Goal: Entertainment & Leisure: Consume media (video, audio)

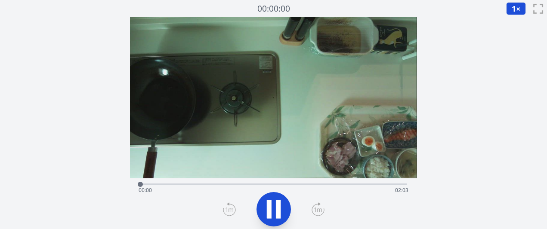
click at [317, 207] on icon at bounding box center [318, 210] width 13 height 14
click at [315, 208] on icon at bounding box center [318, 210] width 8 height 4
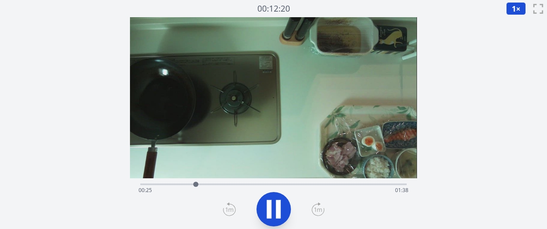
click at [315, 208] on icon at bounding box center [318, 210] width 8 height 4
click at [146, 186] on div "Time elapsed: 00:37 Time remaining: 01:26" at bounding box center [274, 191] width 270 height 14
click at [318, 212] on icon at bounding box center [318, 210] width 13 height 14
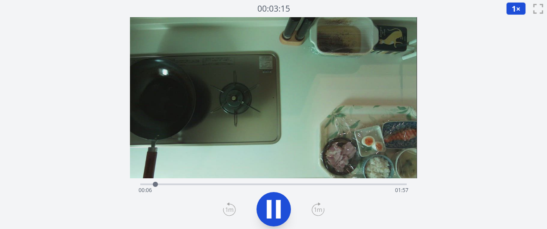
click at [318, 212] on icon at bounding box center [318, 210] width 13 height 14
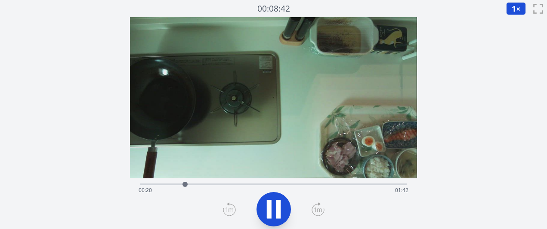
click at [318, 212] on icon at bounding box center [318, 210] width 13 height 14
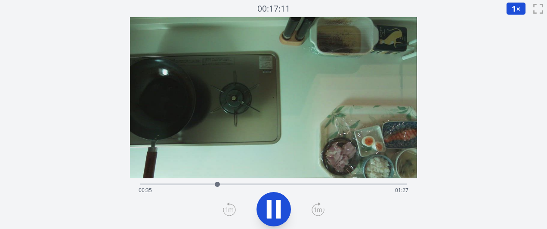
click at [319, 212] on icon at bounding box center [318, 210] width 13 height 14
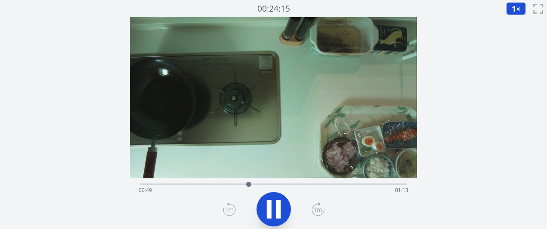
click at [319, 212] on icon at bounding box center [318, 210] width 13 height 14
click at [255, 185] on div at bounding box center [260, 184] width 13 height 13
click at [251, 185] on div at bounding box center [256, 184] width 13 height 13
click at [247, 184] on div at bounding box center [253, 184] width 13 height 13
click at [314, 209] on icon at bounding box center [318, 210] width 13 height 14
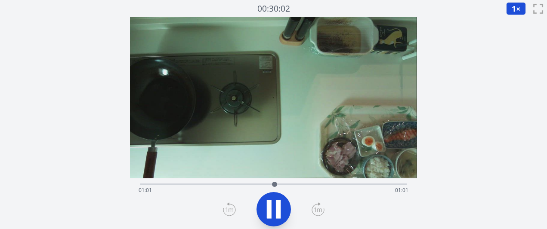
click at [314, 209] on icon at bounding box center [318, 210] width 13 height 14
click at [315, 210] on icon at bounding box center [318, 210] width 13 height 14
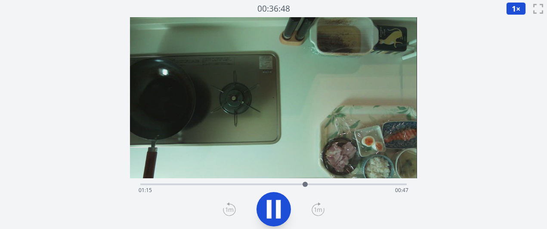
click at [315, 210] on icon at bounding box center [318, 210] width 13 height 14
click at [308, 186] on div "Time elapsed: 01:23 Time remaining: 00:39" at bounding box center [274, 191] width 270 height 14
click at [318, 209] on icon at bounding box center [318, 210] width 13 height 14
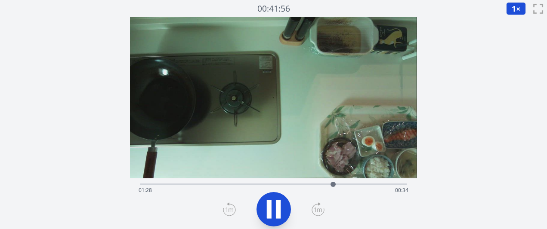
click at [318, 209] on icon at bounding box center [318, 210] width 13 height 14
click at [231, 186] on div "Time elapsed: 01:34 Time remaining: 00:28" at bounding box center [274, 191] width 270 height 14
click at [240, 186] on div "Time elapsed: 01:16 Time remaining: 00:46" at bounding box center [274, 191] width 270 height 14
click at [246, 186] on div at bounding box center [246, 184] width 13 height 13
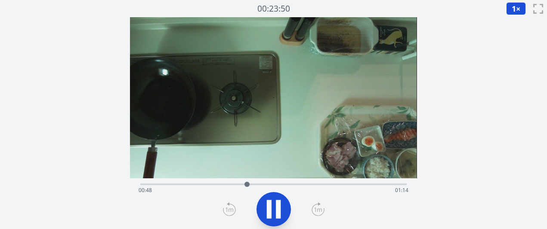
click at [257, 185] on div "Time elapsed: 00:48 Time remaining: 01:14" at bounding box center [274, 191] width 270 height 14
click at [266, 185] on div "Time elapsed: 00:53 Time remaining: 01:09" at bounding box center [274, 191] width 270 height 14
click at [280, 206] on icon at bounding box center [278, 209] width 5 height 19
click at [273, 210] on icon at bounding box center [274, 210] width 14 height 18
click at [292, 199] on div at bounding box center [273, 209] width 276 height 41
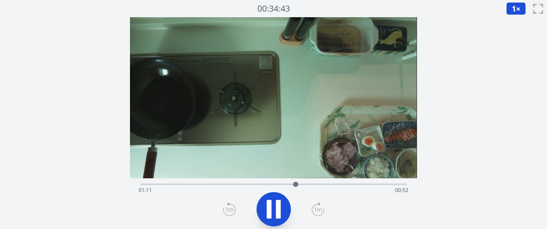
click at [287, 185] on div "Time elapsed: 01:11 Time remaining: 00:52" at bounding box center [274, 191] width 270 height 14
click at [273, 184] on div "Time elapsed: 01:07 Time remaining: 00:55" at bounding box center [274, 191] width 270 height 14
click at [267, 181] on div "Time elapsed: 01:01 Time remaining: 01:01" at bounding box center [273, 184] width 266 height 10
click at [252, 184] on div "Time elapsed: 00:58 Time remaining: 01:04" at bounding box center [274, 191] width 270 height 14
click at [244, 182] on div "Time elapsed: 00:51 Time remaining: 01:11" at bounding box center [273, 184] width 266 height 10
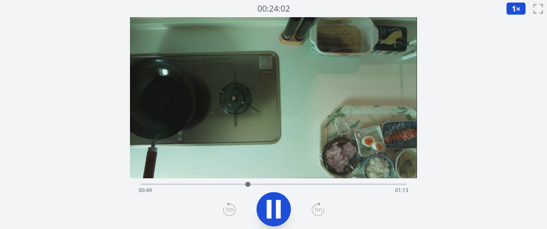
click at [316, 213] on icon at bounding box center [318, 210] width 13 height 14
click at [285, 209] on icon at bounding box center [274, 210] width 24 height 24
click at [258, 182] on div at bounding box center [254, 184] width 13 height 13
click at [265, 182] on div "Time elapsed: 00:54 Time remaining: 01:09" at bounding box center [273, 184] width 266 height 10
click at [280, 181] on div "Time elapsed: 00:57 Time remaining: 01:05" at bounding box center [273, 184] width 266 height 10
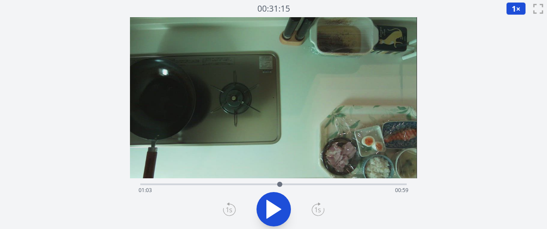
click at [268, 180] on div "Time elapsed: 01:03 Time remaining: 00:59" at bounding box center [273, 184] width 266 height 10
click at [255, 179] on div "Time elapsed: 00:58 Time remaining: 01:04" at bounding box center [273, 184] width 266 height 10
click at [251, 180] on div at bounding box center [255, 184] width 13 height 13
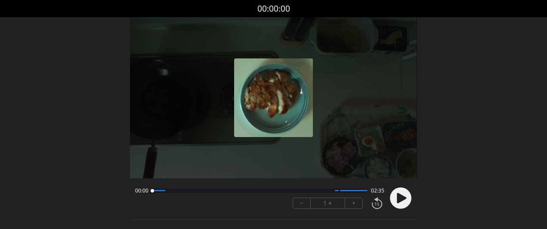
click at [403, 201] on icon at bounding box center [401, 198] width 9 height 10
click at [353, 202] on font "+" at bounding box center [353, 203] width 3 height 10
click at [305, 202] on button "−" at bounding box center [302, 203] width 18 height 10
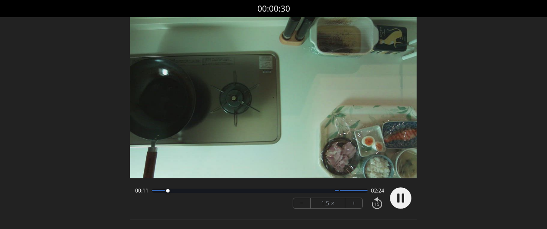
click at [305, 202] on button "−" at bounding box center [302, 203] width 18 height 10
click at [351, 201] on button "+" at bounding box center [353, 203] width 17 height 10
click at [354, 200] on button "+" at bounding box center [353, 203] width 17 height 10
click at [400, 199] on circle at bounding box center [401, 199] width 22 height 22
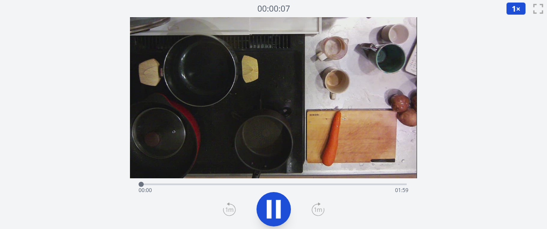
click at [316, 207] on icon at bounding box center [318, 210] width 13 height 14
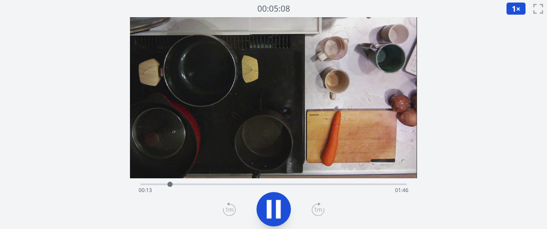
click at [316, 207] on icon at bounding box center [318, 210] width 13 height 14
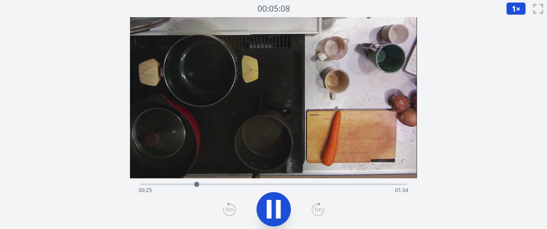
click at [316, 207] on icon at bounding box center [318, 210] width 13 height 14
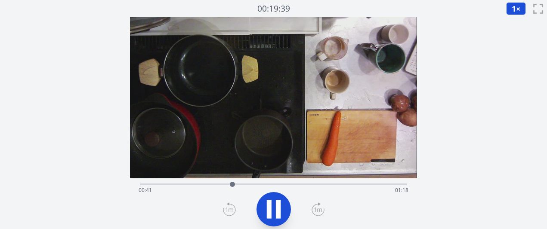
click at [316, 207] on icon at bounding box center [318, 210] width 13 height 14
click at [254, 184] on div at bounding box center [256, 184] width 13 height 13
click at [249, 184] on div at bounding box center [254, 184] width 13 height 13
click at [241, 186] on div "Time elapsed: 00:49 Time remaining: 01:10" at bounding box center [274, 191] width 270 height 14
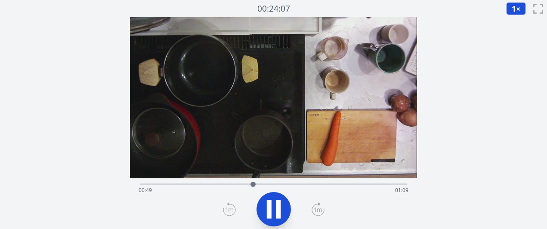
click at [241, 186] on div "Time elapsed: 00:49 Time remaining: 01:09" at bounding box center [274, 191] width 270 height 14
click at [239, 186] on div at bounding box center [242, 184] width 13 height 13
click at [239, 186] on div at bounding box center [239, 184] width 5 height 5
click at [228, 186] on div "Time elapsed: 00:44 Time remaining: 01:14" at bounding box center [274, 191] width 270 height 14
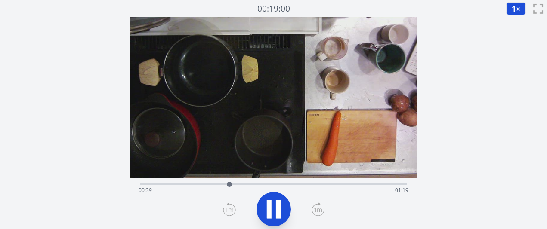
click at [208, 186] on div "Time elapsed: 00:39 Time remaining: 01:19" at bounding box center [274, 191] width 270 height 14
click at [197, 186] on div "Time elapsed: 00:29 Time remaining: 01:29" at bounding box center [274, 191] width 270 height 14
click at [155, 183] on div "Time elapsed: 00:25 Time remaining: 01:34" at bounding box center [273, 184] width 266 height 10
click at [276, 213] on icon at bounding box center [278, 209] width 5 height 19
click at [276, 213] on icon at bounding box center [274, 210] width 24 height 24
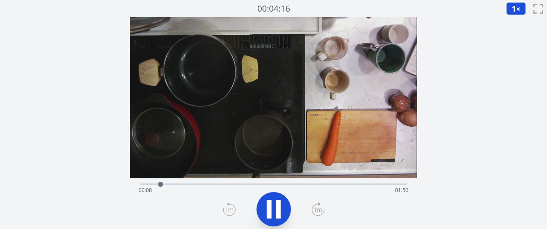
click at [315, 210] on icon at bounding box center [318, 210] width 13 height 14
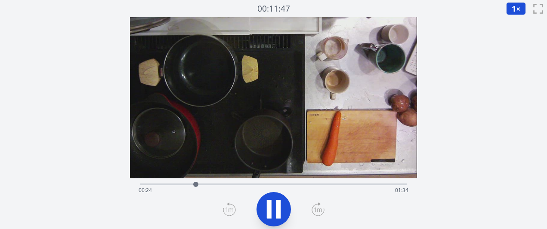
click at [315, 210] on icon at bounding box center [318, 210] width 13 height 14
click at [316, 210] on icon at bounding box center [318, 210] width 13 height 14
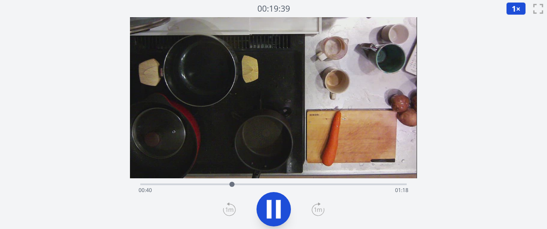
click at [316, 210] on icon at bounding box center [318, 210] width 13 height 14
click at [278, 214] on icon at bounding box center [278, 209] width 5 height 19
click at [186, 187] on div "Time elapsed: 00:52 Time remaining: 01:06" at bounding box center [274, 191] width 270 height 14
click at [189, 182] on div at bounding box center [186, 184] width 13 height 13
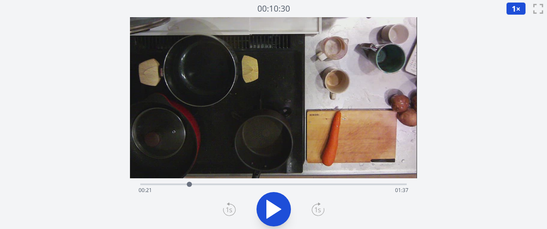
click at [195, 182] on div at bounding box center [189, 184] width 13 height 13
click at [285, 184] on div "Time elapsed: 00:24 Time remaining: 01:35" at bounding box center [274, 191] width 270 height 14
click at [281, 183] on div at bounding box center [285, 184] width 13 height 13
click at [270, 184] on div "Time elapsed: 01:02 Time remaining: 00:56" at bounding box center [274, 191] width 270 height 14
click at [258, 184] on div "Time elapsed: 00:57 Time remaining: 01:01" at bounding box center [274, 191] width 270 height 14
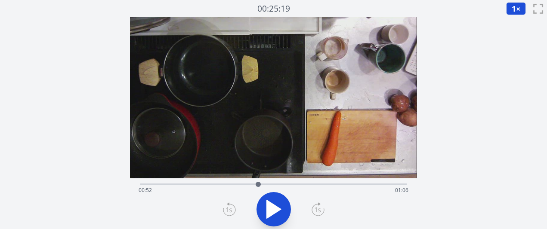
click at [251, 184] on div "Time elapsed: 00:52 Time remaining: 01:06" at bounding box center [274, 191] width 270 height 14
click at [251, 183] on div at bounding box center [250, 184] width 5 height 5
click at [232, 186] on div "Time elapsed: 00:49 Time remaining: 01:10" at bounding box center [274, 191] width 270 height 14
click at [229, 185] on div at bounding box center [232, 184] width 13 height 13
click at [214, 184] on div "Time elapsed: 00:39 Time remaining: 01:19" at bounding box center [274, 191] width 270 height 14
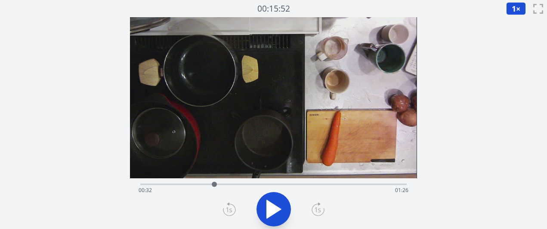
click at [287, 207] on button at bounding box center [274, 209] width 34 height 34
click at [268, 207] on icon at bounding box center [269, 209] width 5 height 19
click at [268, 207] on icon at bounding box center [274, 210] width 14 height 18
click at [268, 207] on icon at bounding box center [269, 209] width 5 height 19
click at [268, 207] on icon at bounding box center [274, 210] width 14 height 18
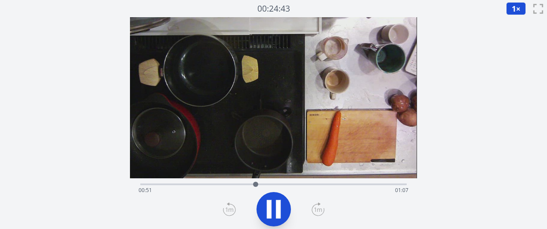
click at [268, 207] on icon at bounding box center [269, 209] width 5 height 19
click at [253, 185] on div at bounding box center [256, 184] width 13 height 13
click at [271, 210] on icon at bounding box center [274, 210] width 14 height 18
click at [271, 210] on icon at bounding box center [269, 209] width 5 height 19
click at [271, 210] on icon at bounding box center [274, 210] width 14 height 18
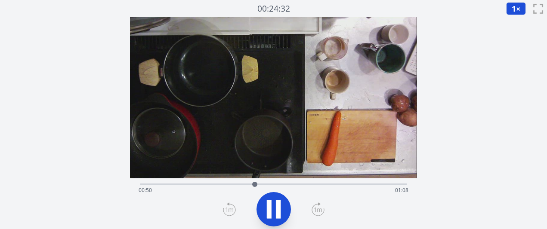
click at [271, 210] on icon at bounding box center [269, 209] width 5 height 19
click at [252, 184] on div at bounding box center [255, 184] width 13 height 13
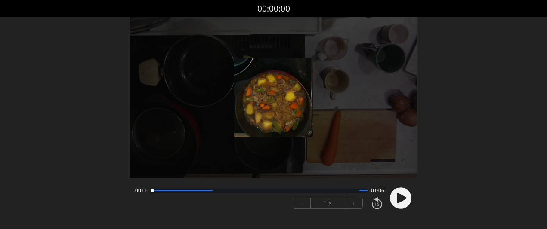
click at [350, 201] on button "+" at bounding box center [353, 203] width 17 height 10
click at [401, 198] on icon at bounding box center [401, 198] width 9 height 10
